Goal: Check status: Check status

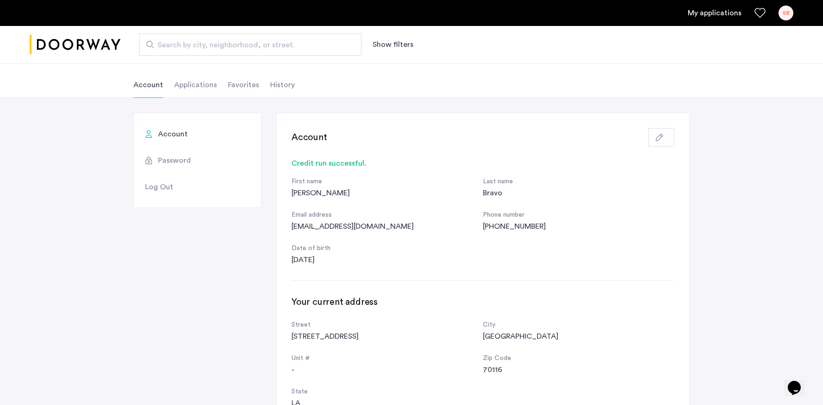
scroll to position [50, 0]
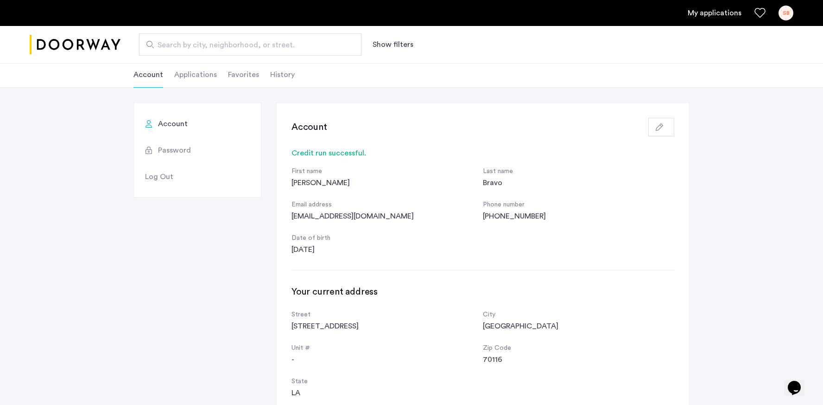
click at [724, 11] on link "My applications" at bounding box center [715, 12] width 54 height 11
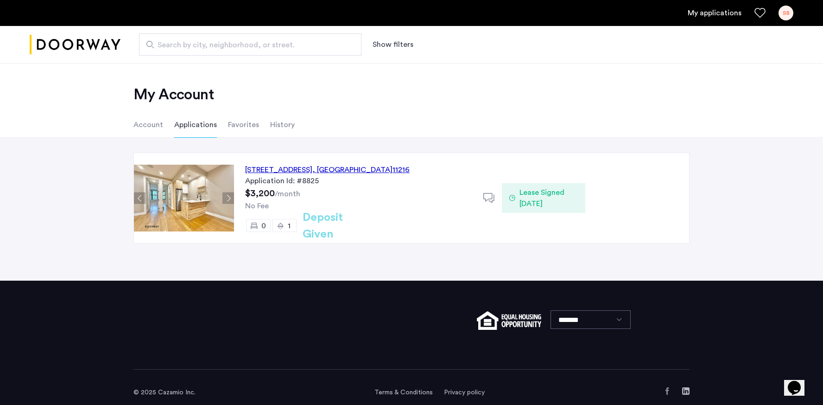
click at [350, 171] on div "[STREET_ADDRESS]" at bounding box center [327, 169] width 165 height 11
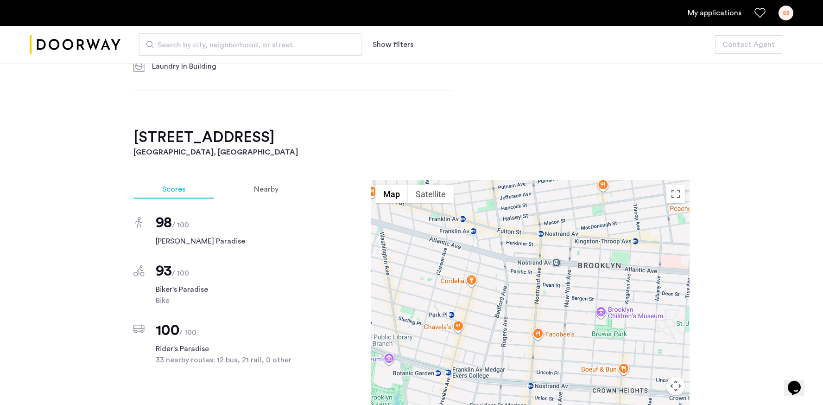
scroll to position [827, 0]
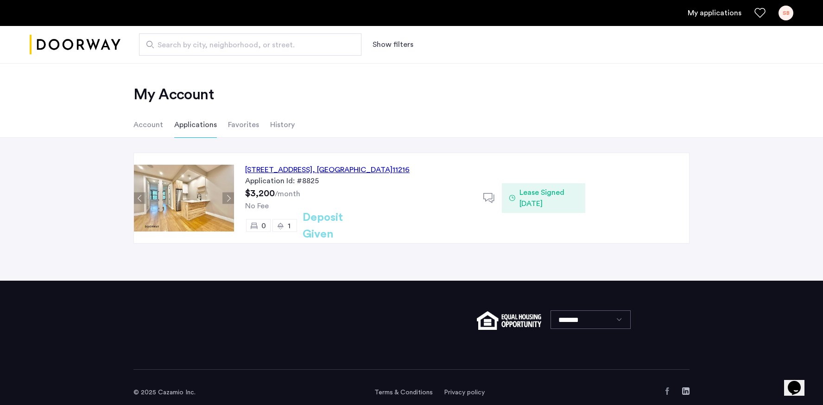
click at [281, 129] on li "History" at bounding box center [282, 125] width 25 height 26
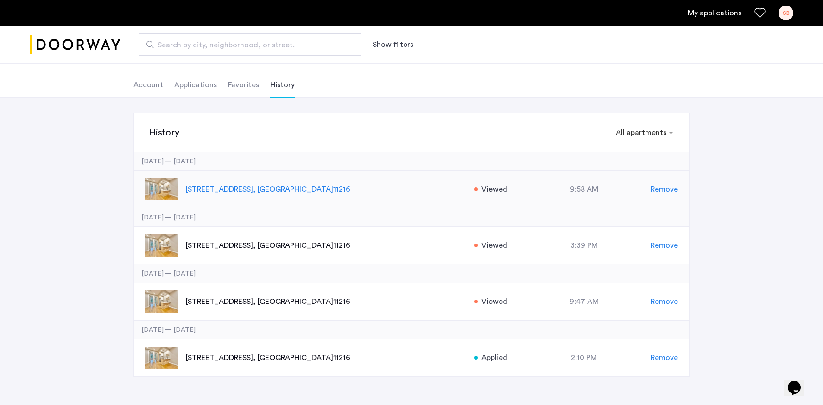
scroll to position [35, 0]
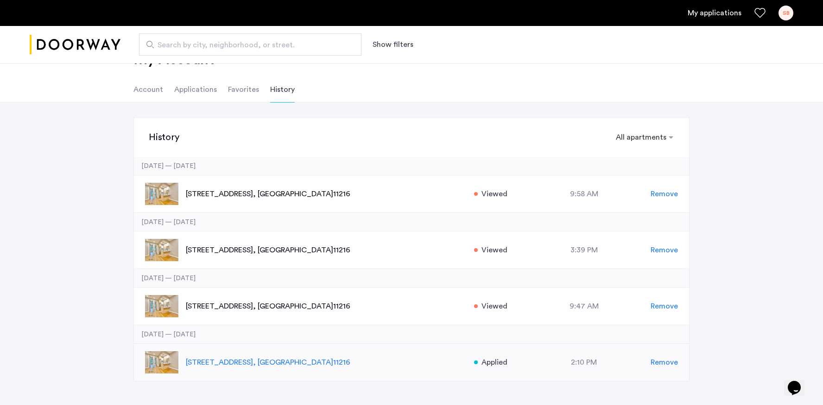
click at [235, 365] on p "692 Saint Marks Avenue, Unit 4BFL, Brooklyn , NY 11216" at bounding box center [325, 362] width 279 height 11
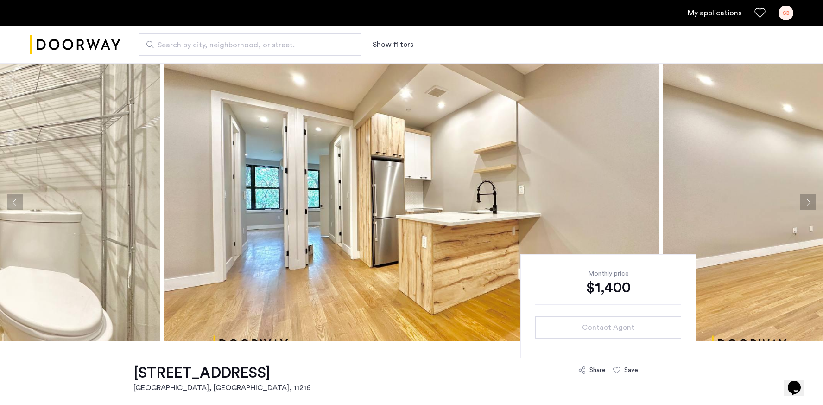
click at [723, 7] on link "My applications" at bounding box center [715, 12] width 54 height 11
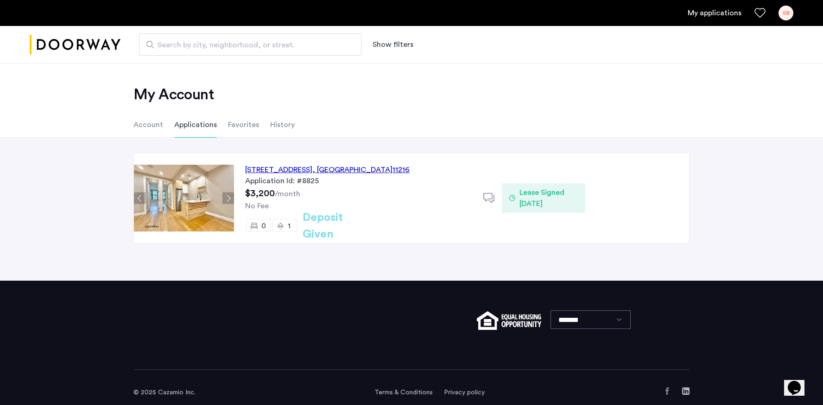
click at [137, 123] on li "Account" at bounding box center [149, 125] width 30 height 26
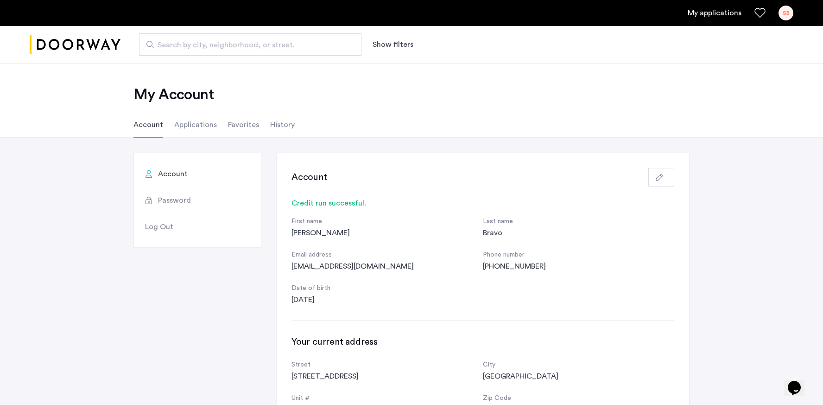
click at [179, 203] on span "Password" at bounding box center [174, 200] width 33 height 11
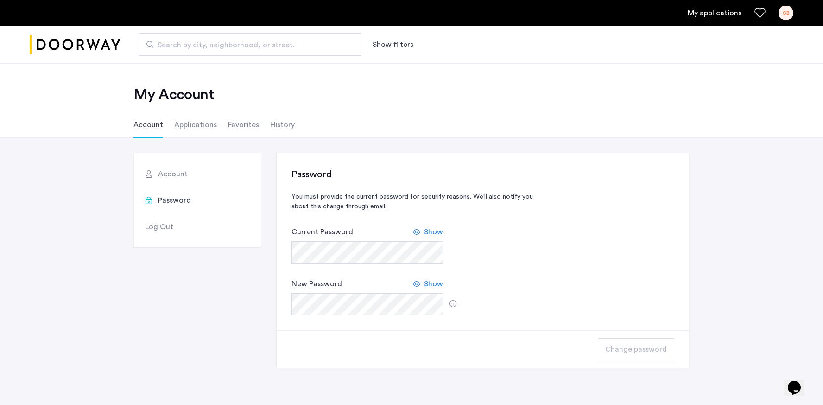
click at [168, 173] on span "Account" at bounding box center [173, 173] width 30 height 11
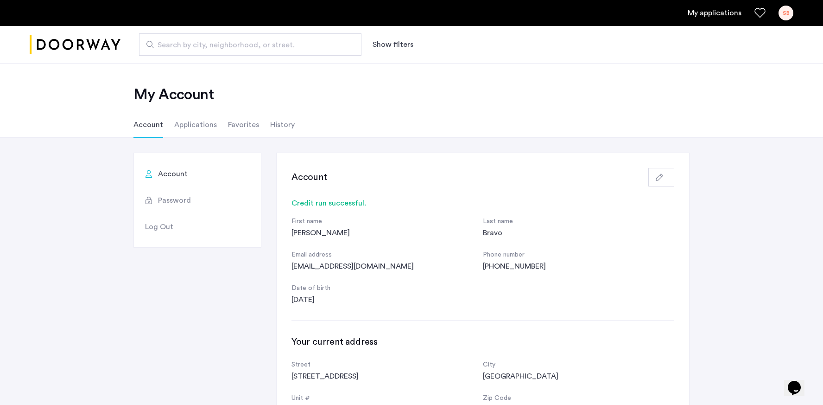
click at [284, 127] on li "History" at bounding box center [282, 125] width 25 height 26
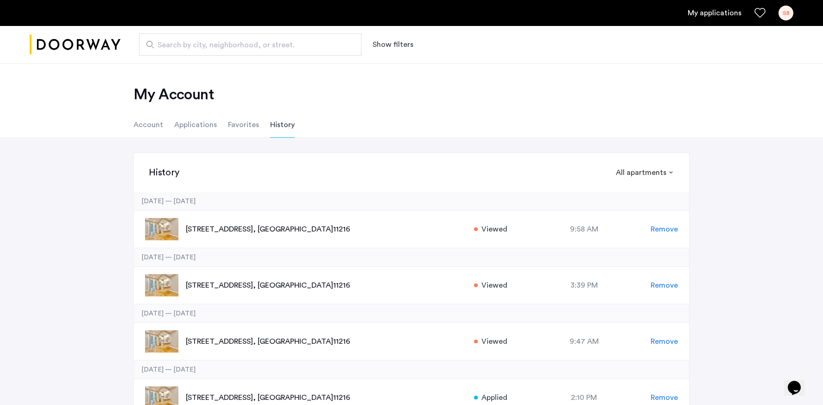
click at [143, 131] on li "Account" at bounding box center [149, 125] width 30 height 26
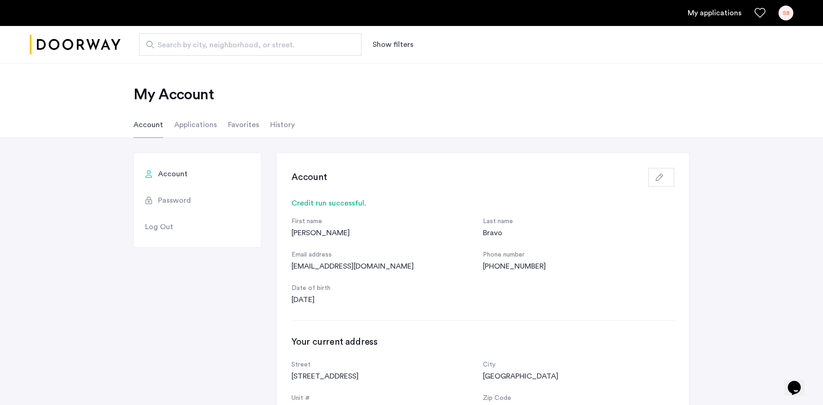
click at [191, 129] on li "Applications" at bounding box center [195, 125] width 43 height 26
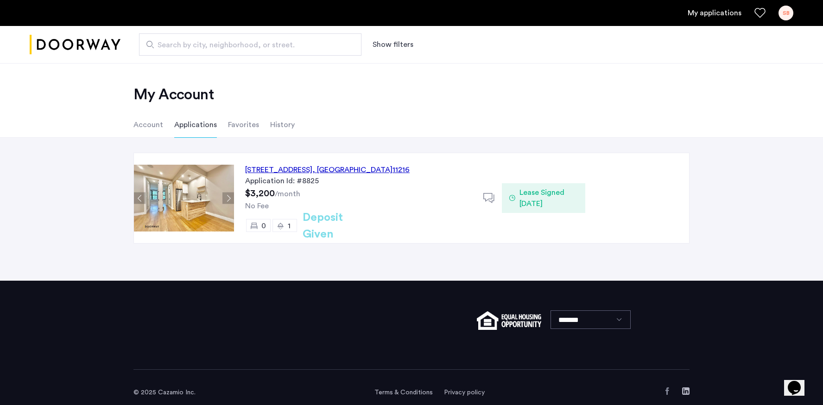
click at [533, 189] on span "Lease Signed 09/16/2025" at bounding box center [549, 198] width 58 height 22
click at [549, 207] on span "Lease Signed 09/16/2025" at bounding box center [549, 198] width 58 height 22
click at [492, 198] on use at bounding box center [489, 198] width 11 height 10
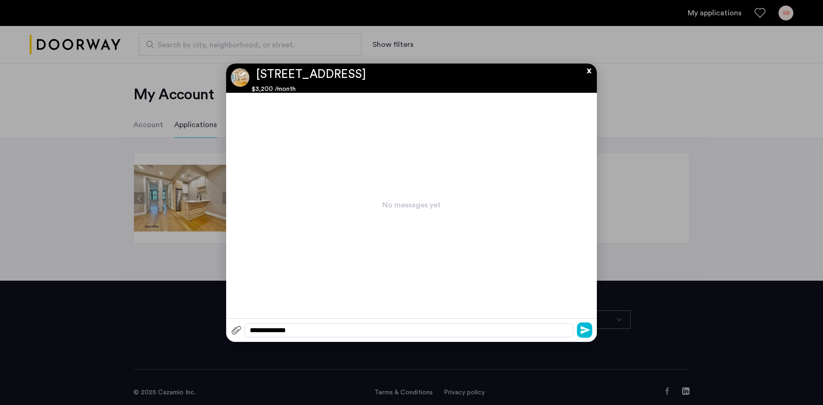
click at [589, 72] on button "x" at bounding box center [587, 69] width 14 height 10
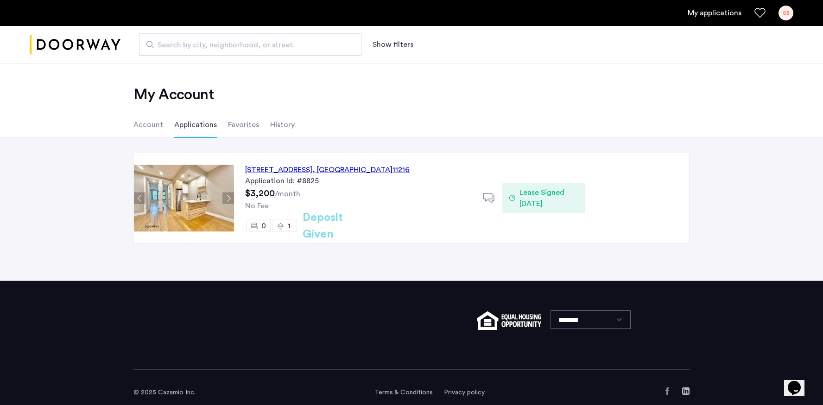
click at [791, 16] on div "SB" at bounding box center [786, 13] width 15 height 15
click at [194, 209] on div at bounding box center [411, 202] width 823 height 405
click at [541, 196] on span "Lease Signed 09/16/2025" at bounding box center [549, 198] width 58 height 22
click at [350, 222] on h2 "Deposit Given" at bounding box center [340, 225] width 74 height 33
click at [497, 195] on div at bounding box center [493, 198] width 19 height 19
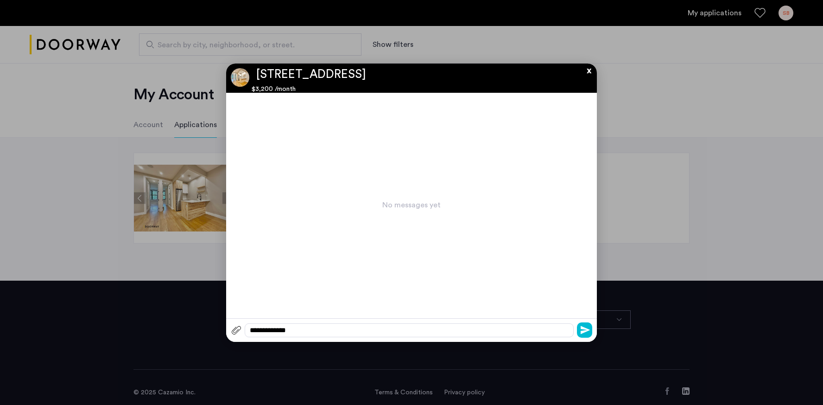
click at [589, 73] on button "x" at bounding box center [587, 69] width 14 height 10
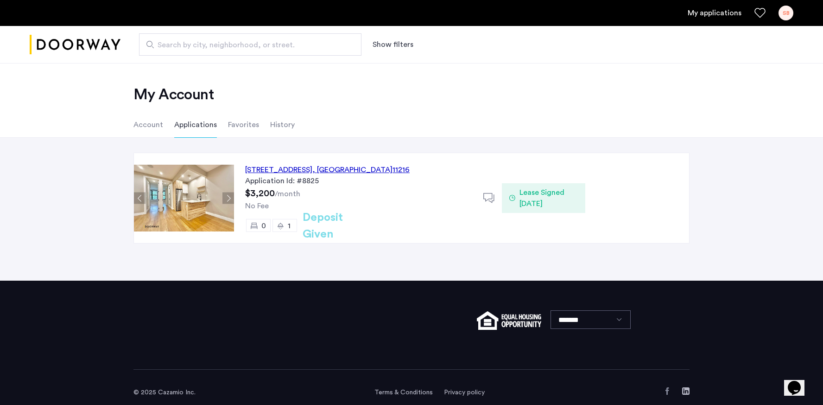
click at [289, 174] on div "692 Saint Marks Avenue, Unit 4BFL, Brooklyn , NY 11216" at bounding box center [327, 169] width 165 height 11
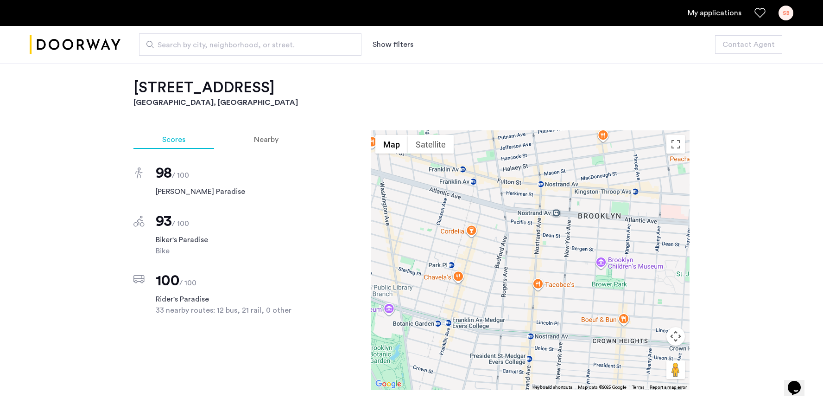
scroll to position [710, 0]
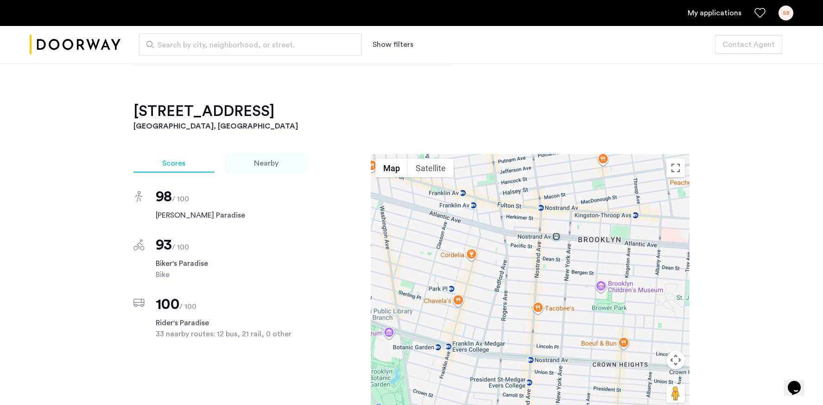
click at [266, 159] on span "Nearby" at bounding box center [266, 162] width 25 height 7
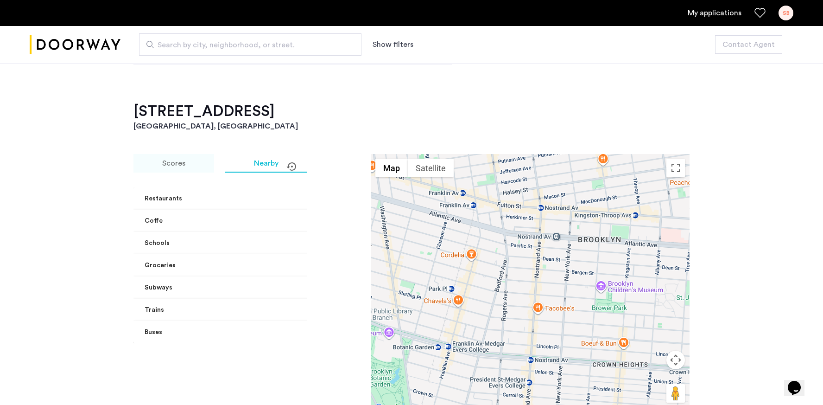
click at [167, 165] on span "Scores" at bounding box center [173, 162] width 23 height 7
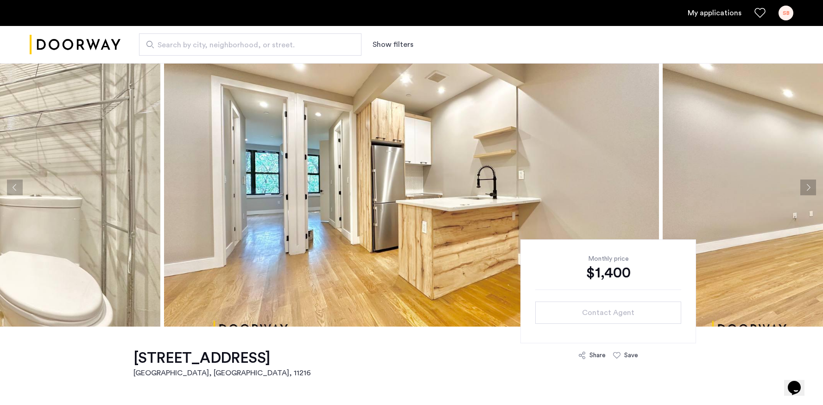
scroll to position [0, 0]
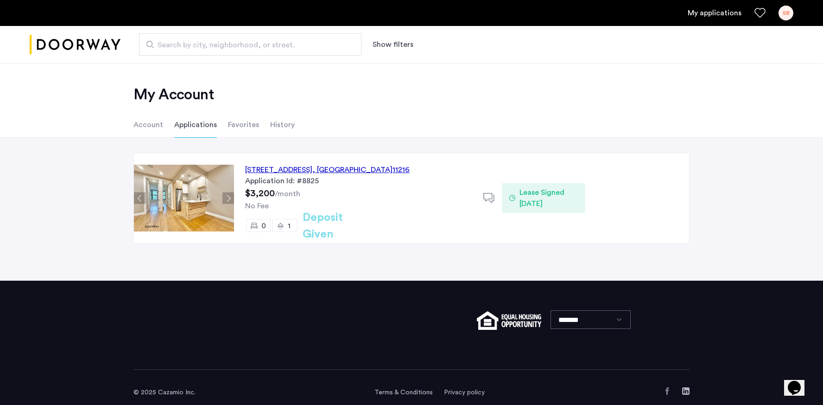
click at [145, 126] on li "Account" at bounding box center [149, 125] width 30 height 26
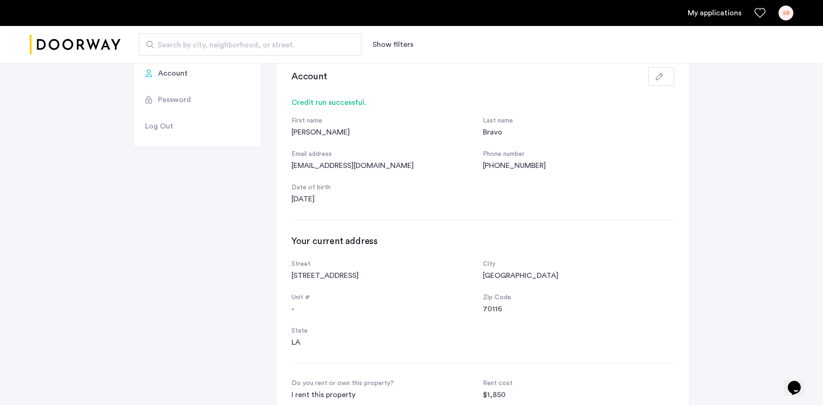
scroll to position [98, 0]
